Goal: Check status: Check status

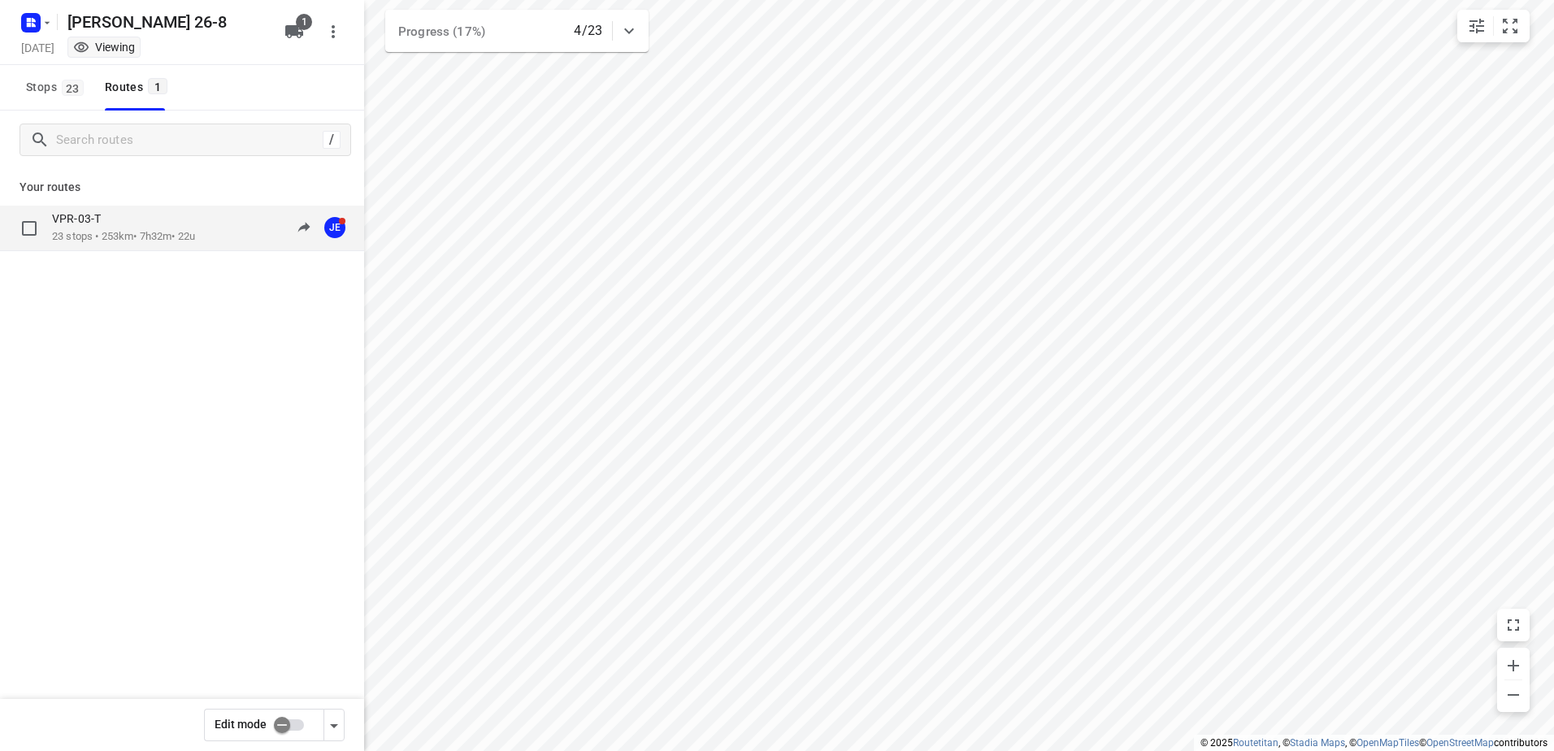
click at [81, 238] on p "23 stops • 253km • 7h32m • 22u" at bounding box center [123, 236] width 143 height 15
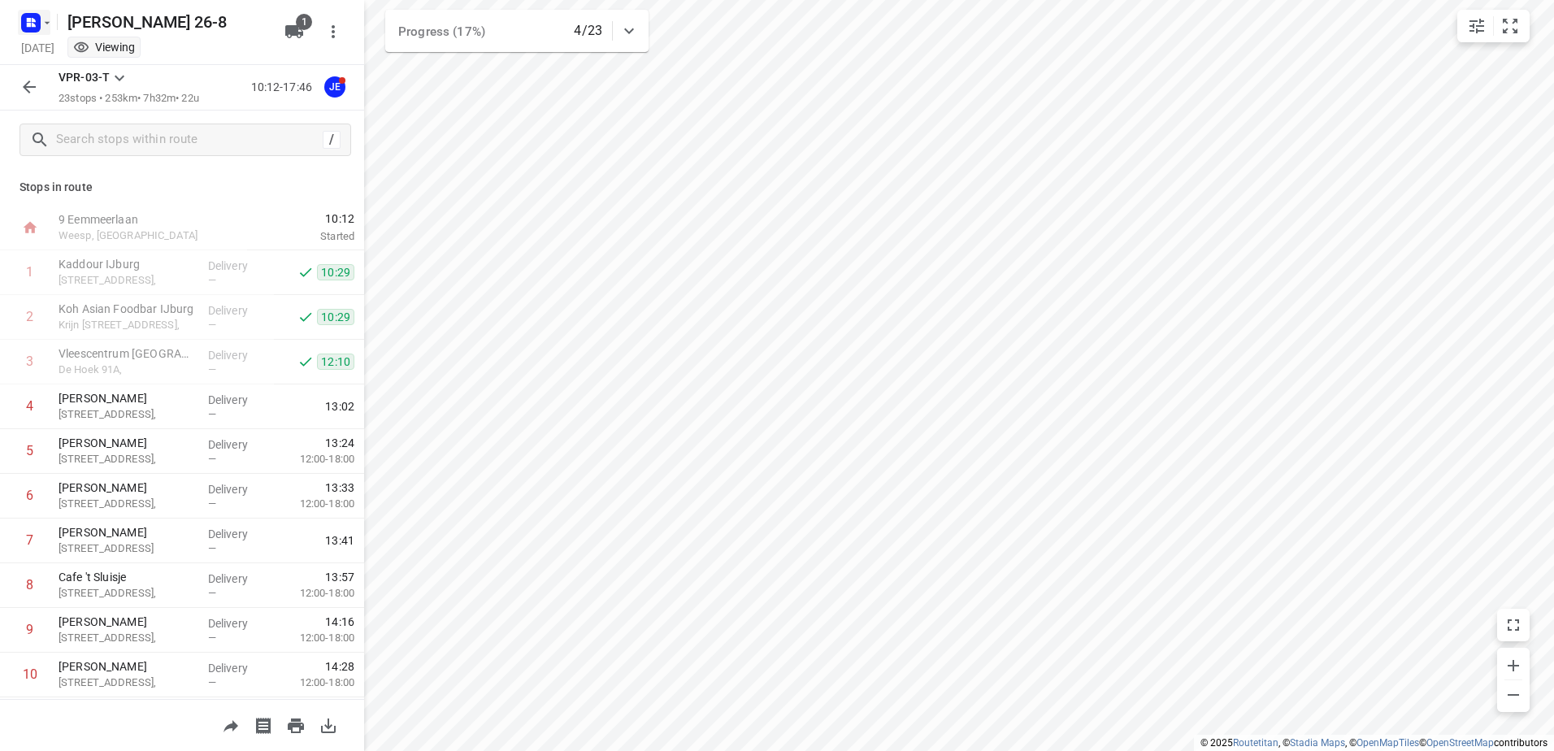
click at [49, 21] on icon "button" at bounding box center [47, 22] width 13 height 13
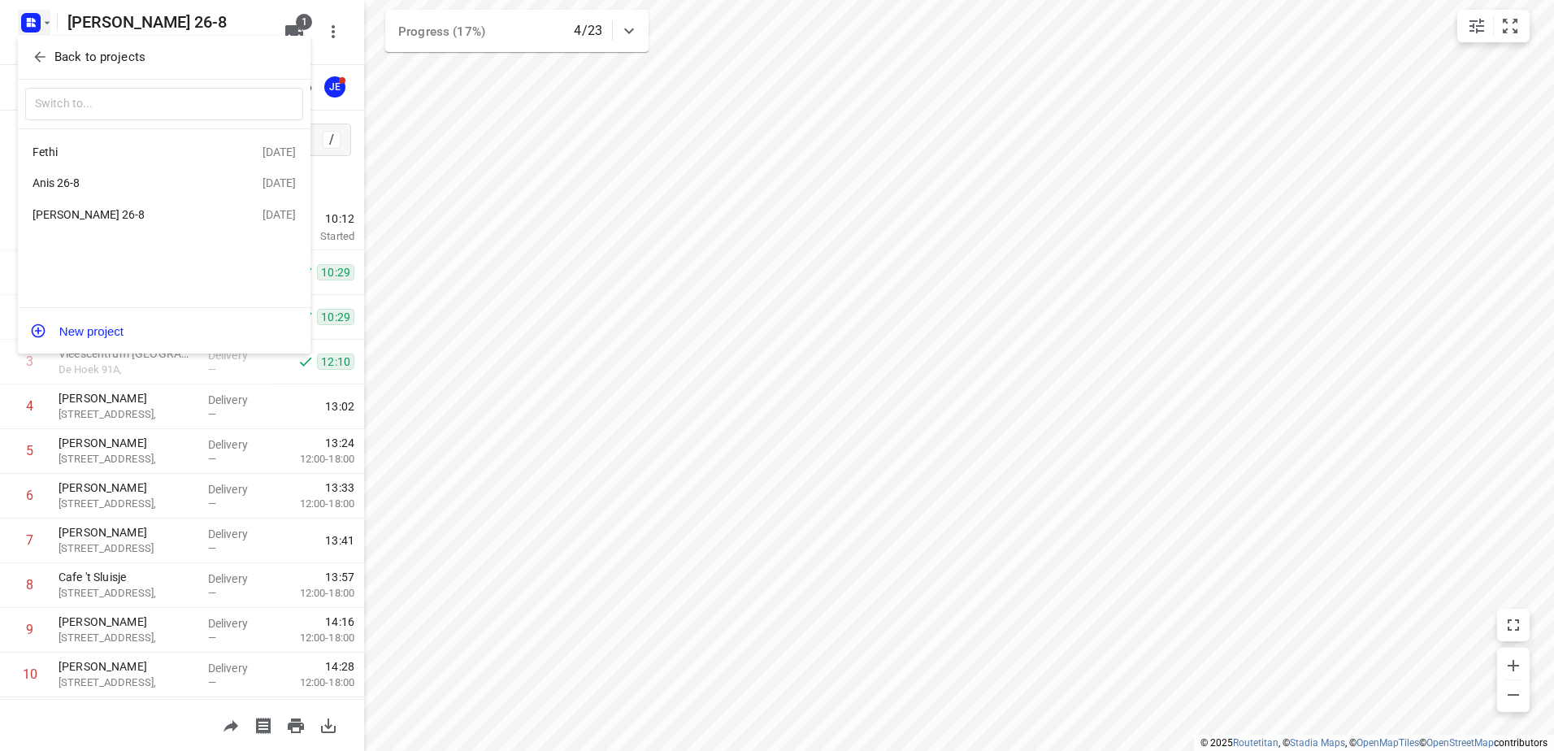
click at [70, 181] on div "Anis 26-8" at bounding box center [126, 182] width 187 height 13
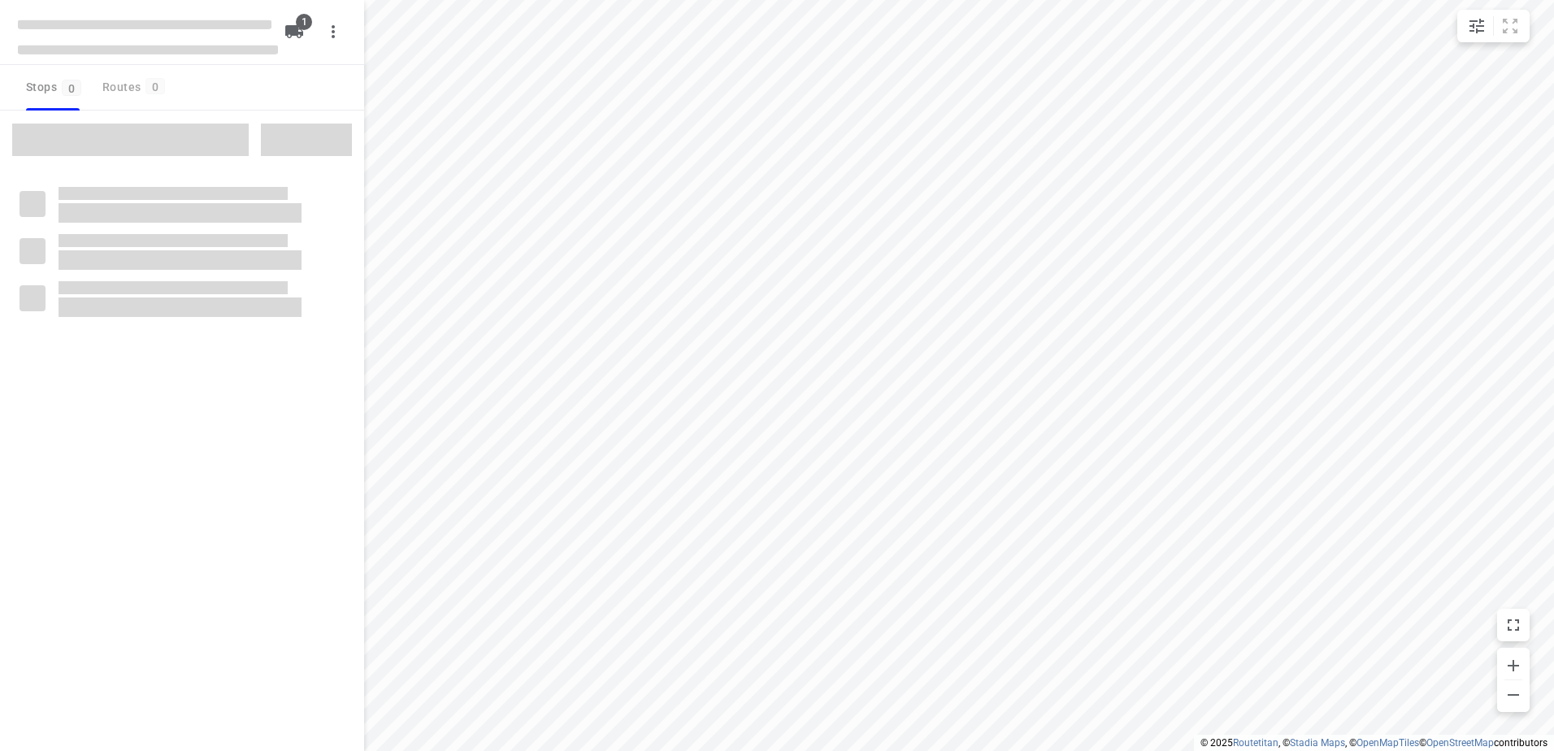
type input "distance"
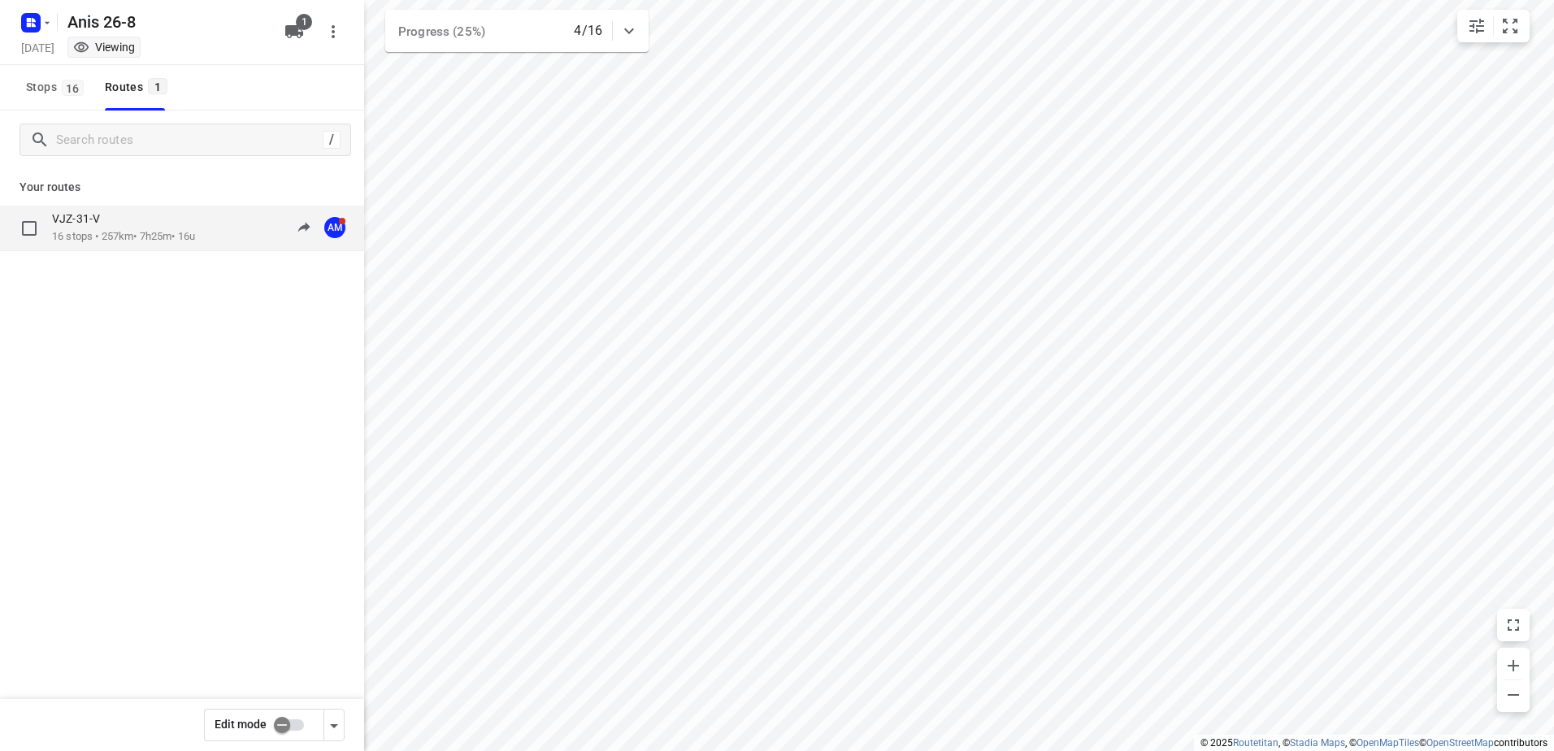
click at [84, 221] on p "VJZ-31-V" at bounding box center [81, 218] width 58 height 15
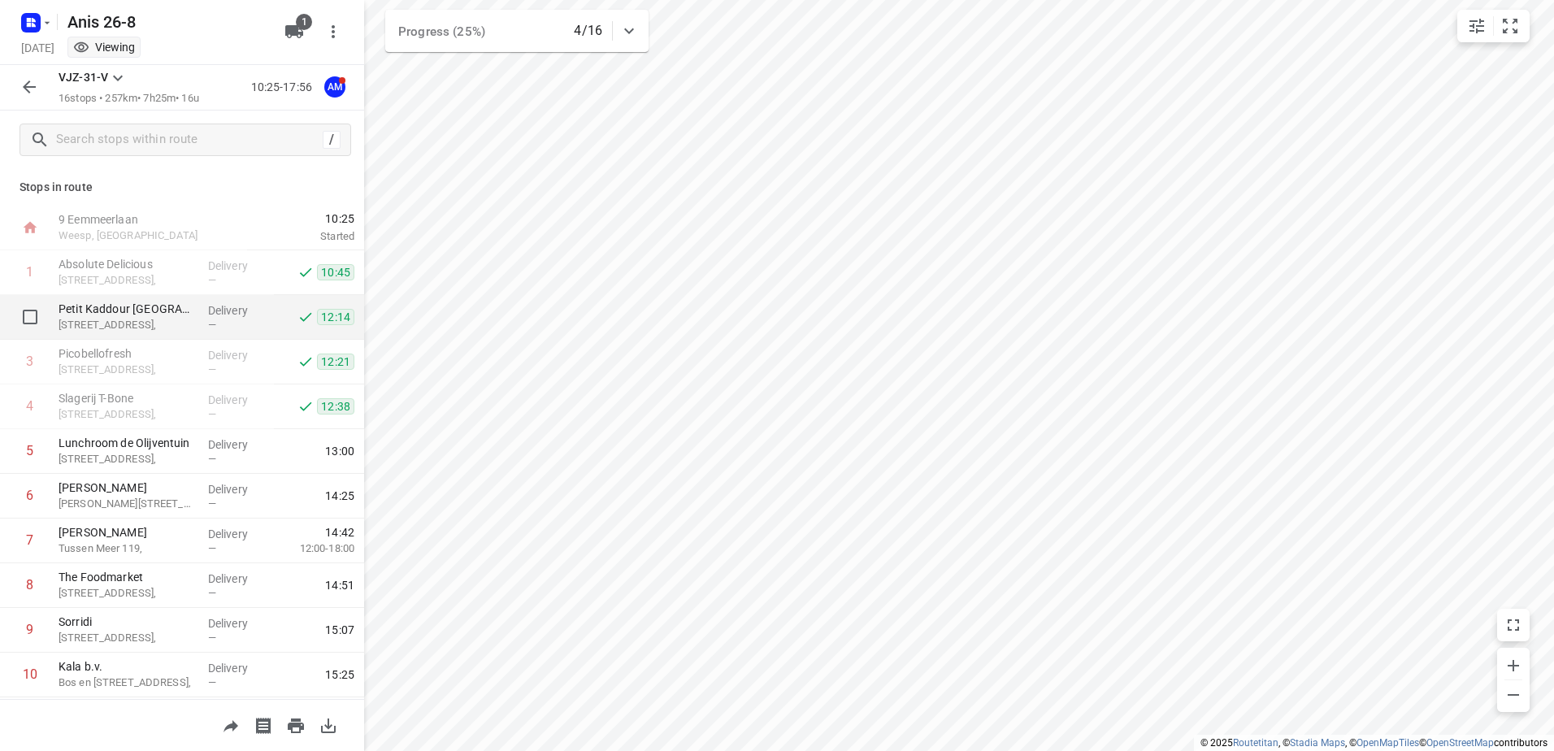
scroll to position [163, 0]
